Goal: Navigation & Orientation: Find specific page/section

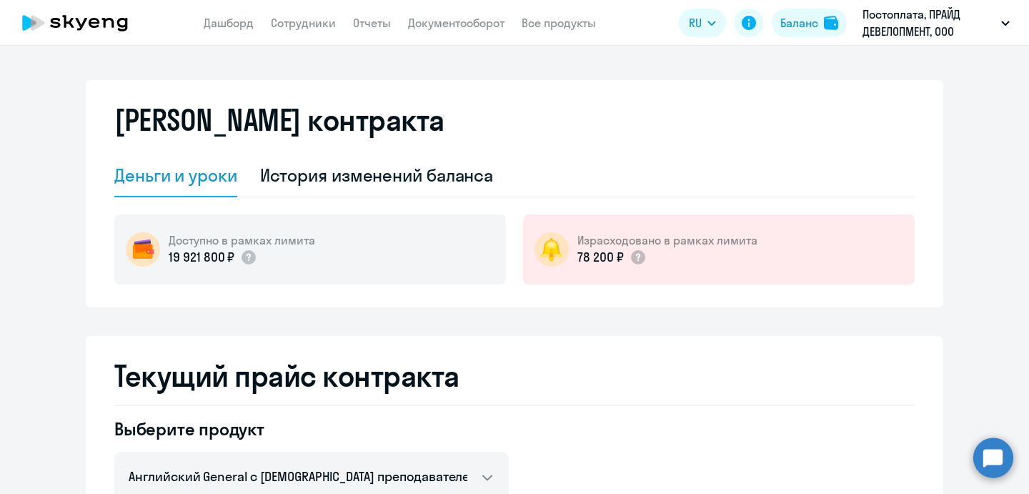
select select "english_adult_not_native_speaker"
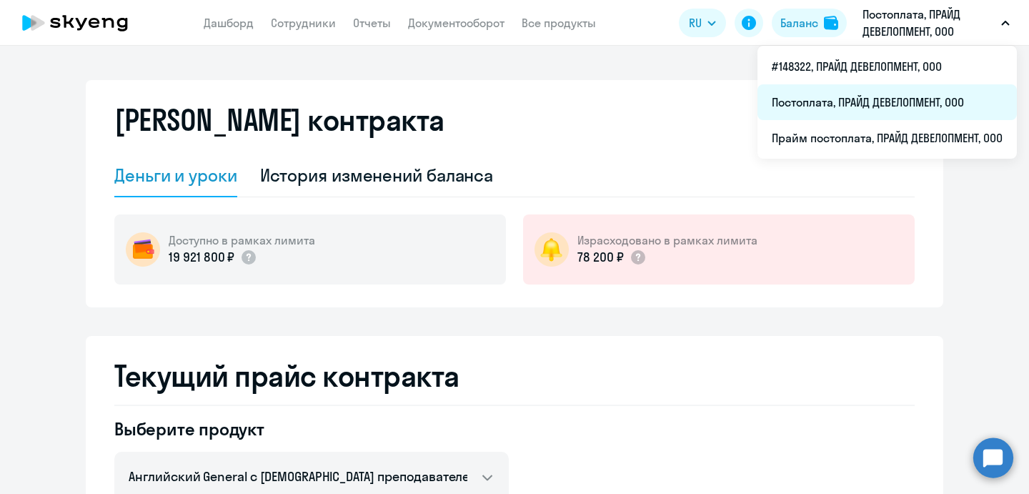
click at [897, 102] on li "Постоплата, ПРАЙД ДЕВЕЛОПМЕНТ, ООО" at bounding box center [886, 102] width 259 height 36
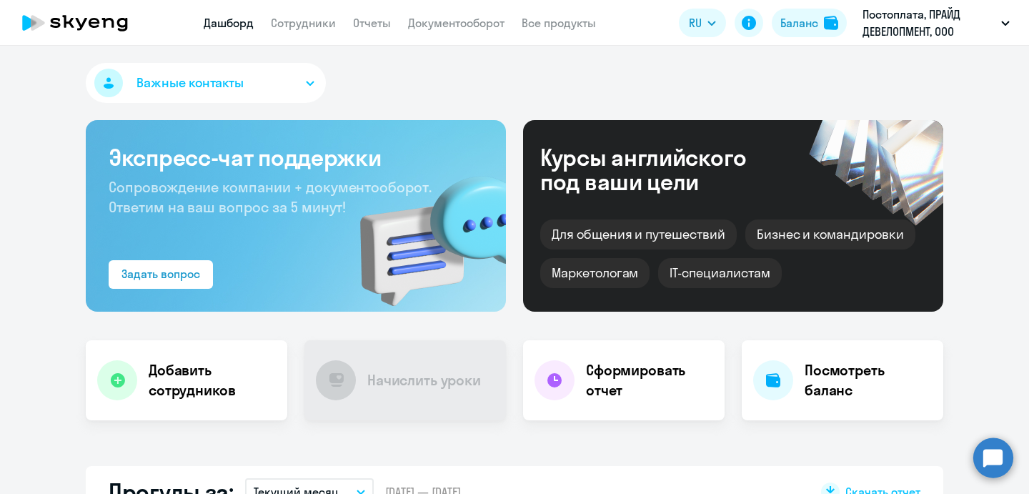
select select "30"
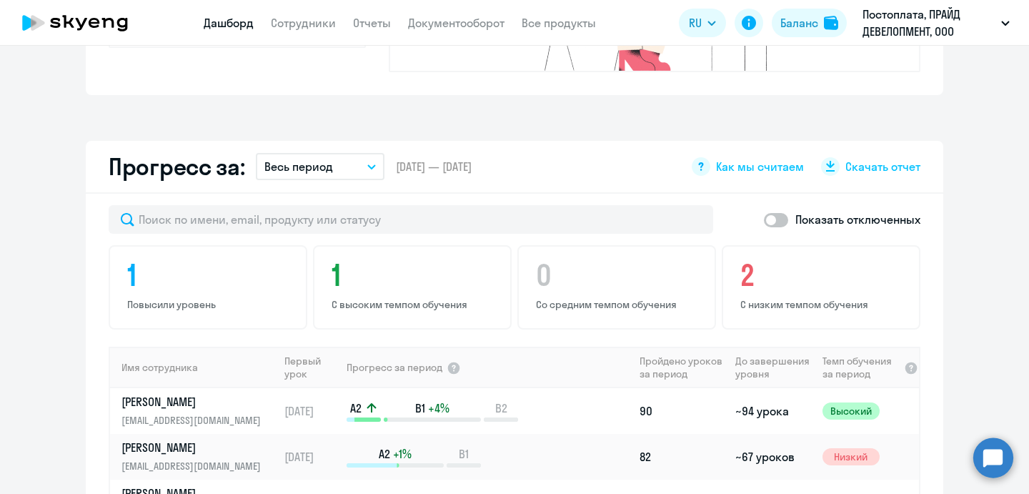
scroll to position [837, 0]
